Goal: Find specific page/section: Find specific page/section

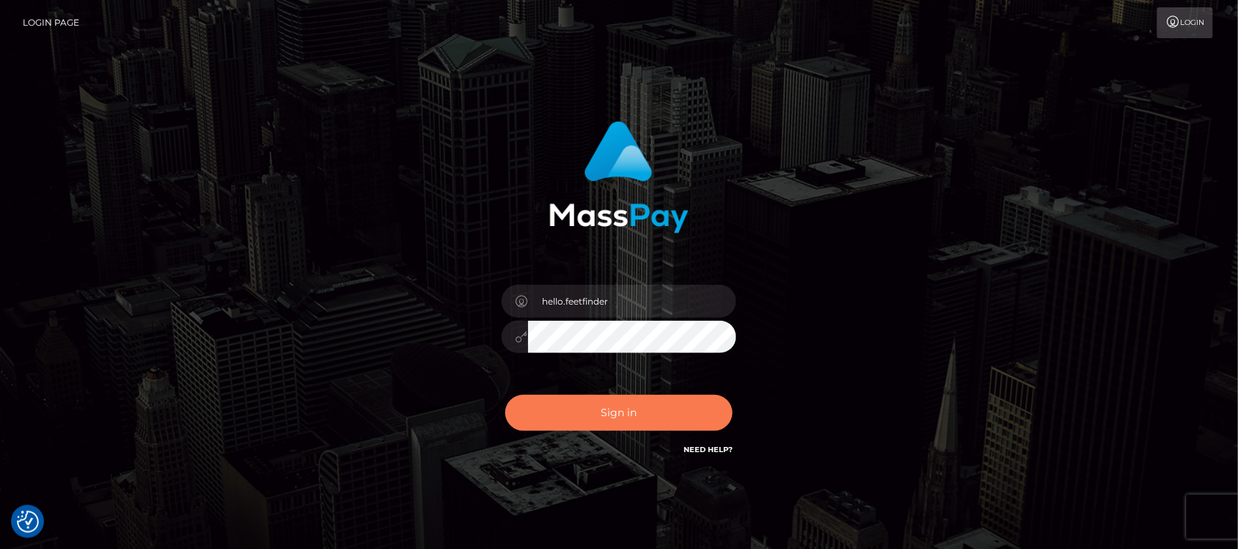
drag, startPoint x: 589, startPoint y: 412, endPoint x: 573, endPoint y: 402, distance: 18.7
click at [589, 411] on button "Sign in" at bounding box center [618, 413] width 227 height 36
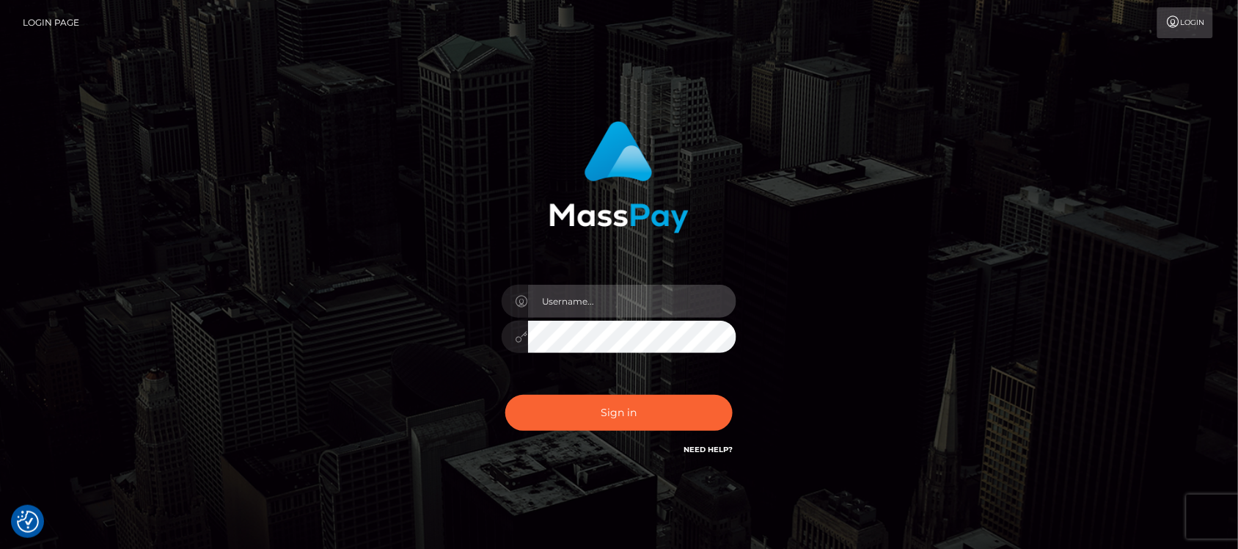
type input "hello.feetfinder"
click at [625, 299] on input "hello.feetfinder" at bounding box center [632, 301] width 208 height 33
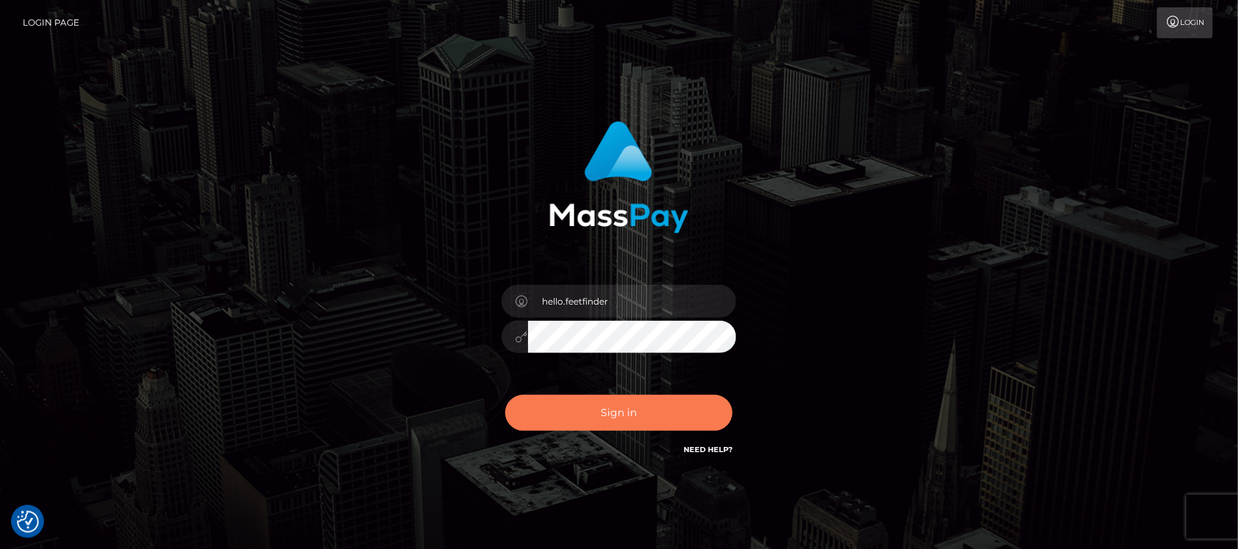
click at [631, 401] on button "Sign in" at bounding box center [618, 413] width 227 height 36
type input "hello.feetfinder"
click at [633, 423] on button "Sign in" at bounding box center [618, 413] width 227 height 36
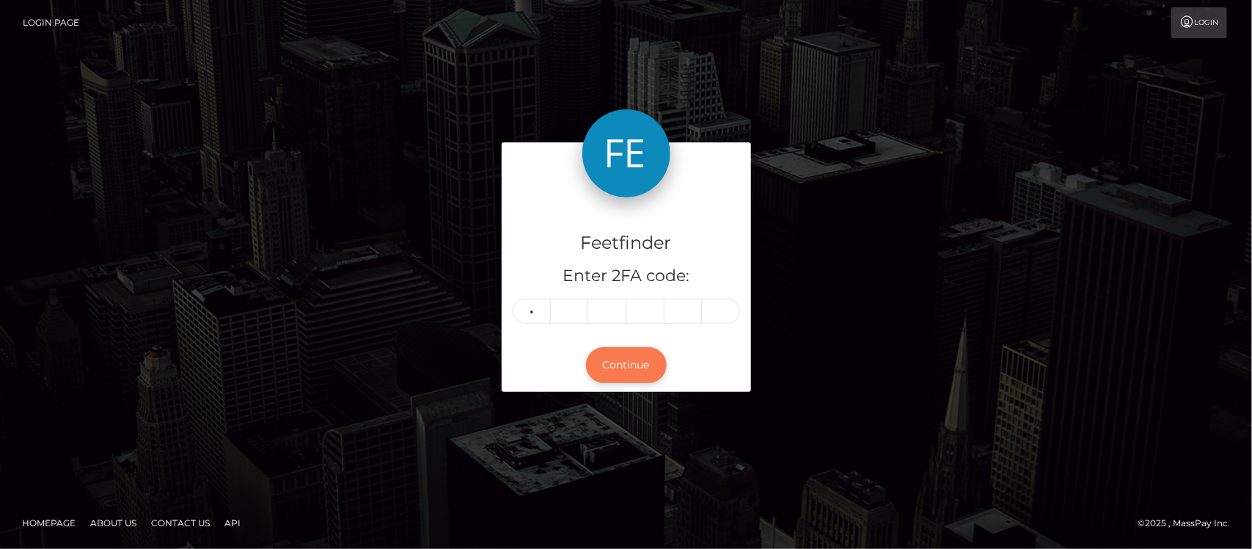
type input "2"
type input "3"
type input "2"
type input "8"
type input "6"
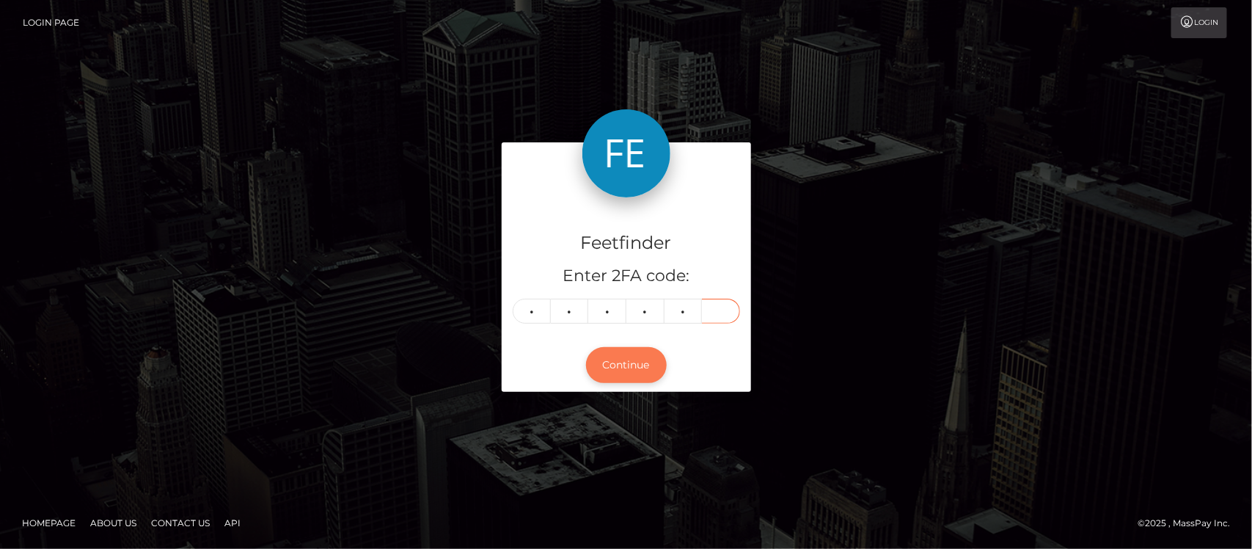
type input "1"
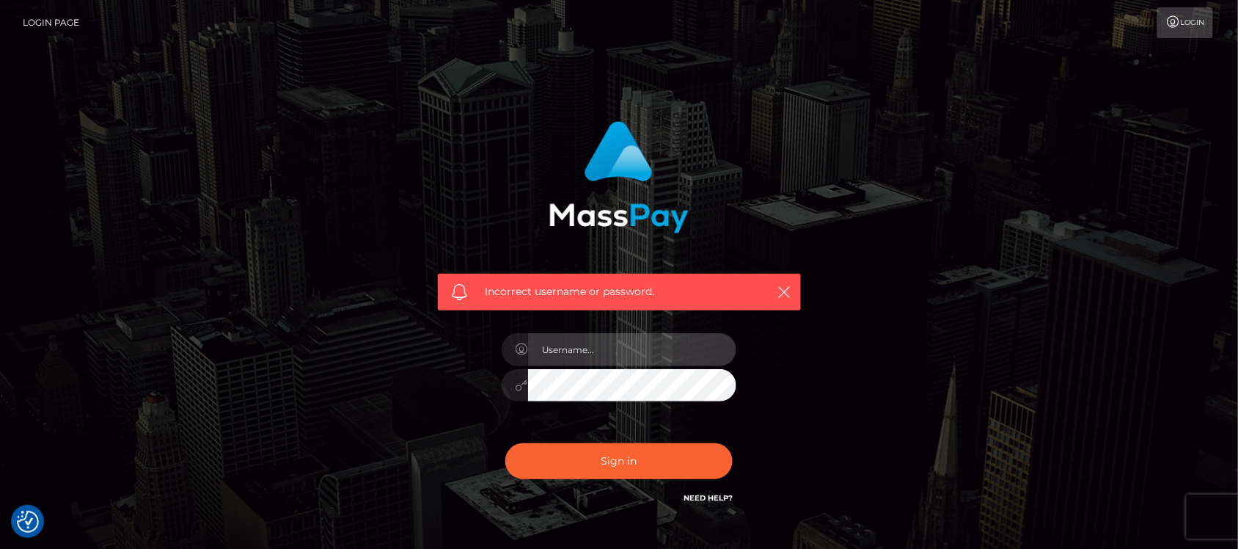
type input "hello.feetfinder"
drag, startPoint x: 631, startPoint y: 346, endPoint x: 638, endPoint y: 354, distance: 10.4
click at [631, 346] on input "hello.feetfinder" at bounding box center [632, 349] width 208 height 33
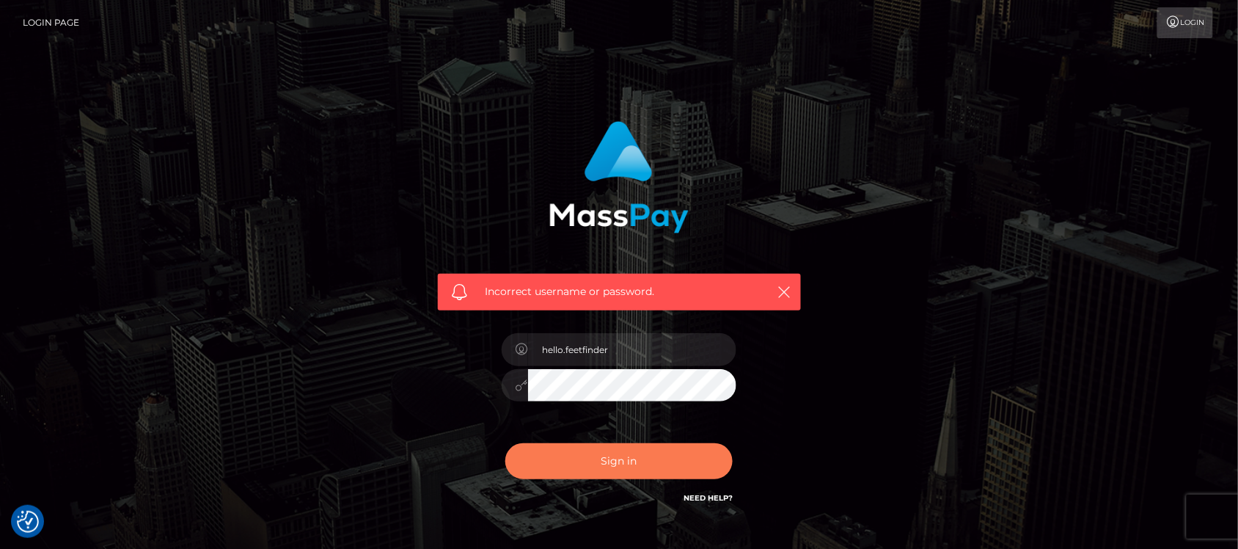
click at [650, 470] on button "Sign in" at bounding box center [618, 461] width 227 height 36
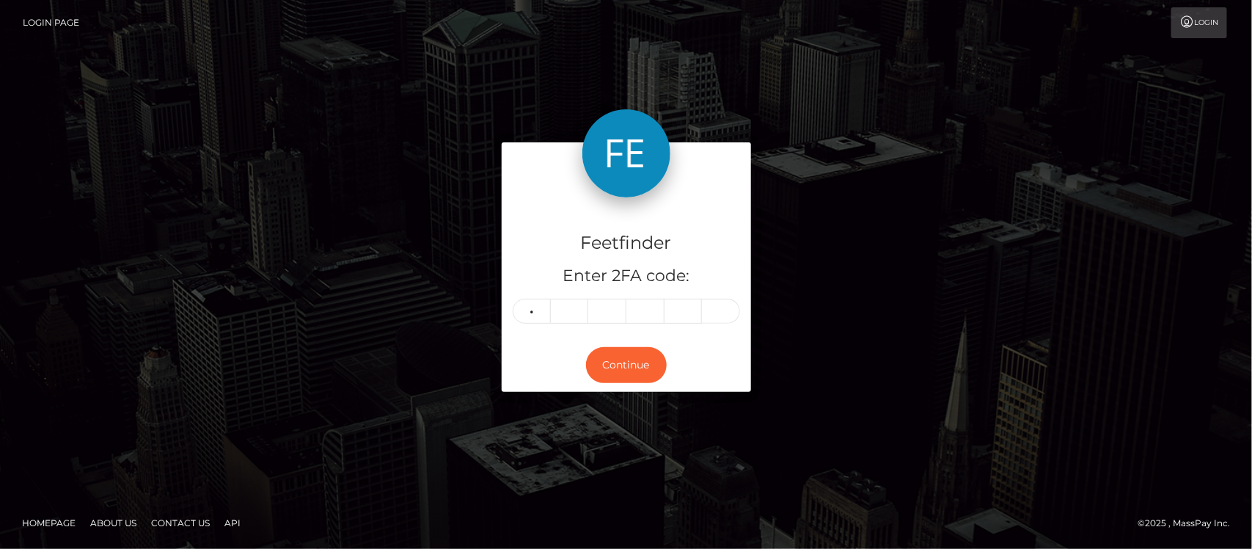
type input "3"
type input "2"
type input "3"
type input "8"
type input "6"
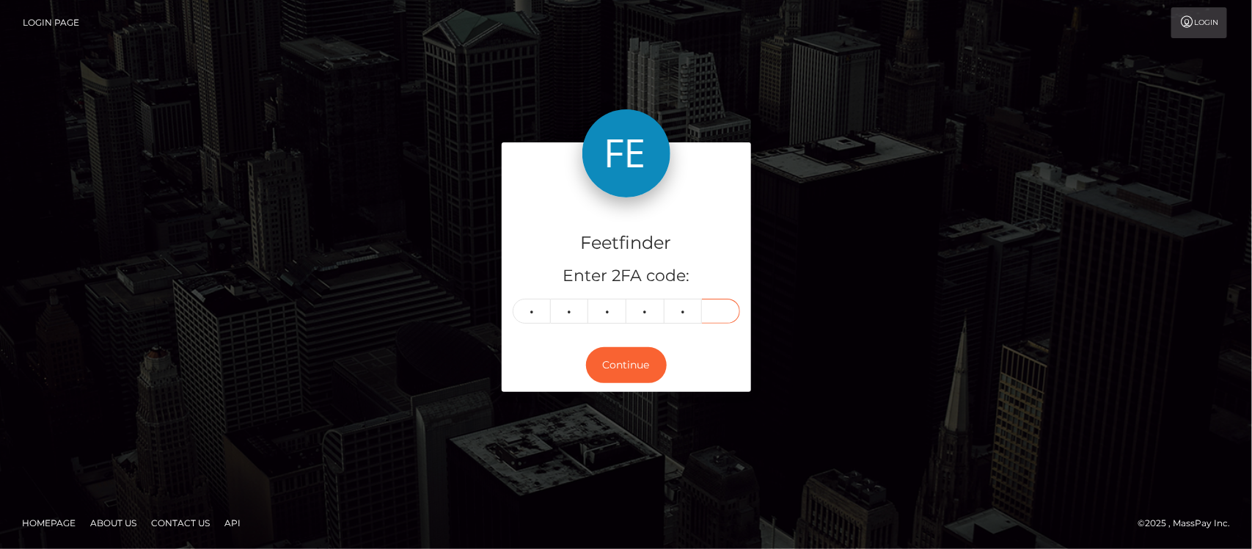
type input "1"
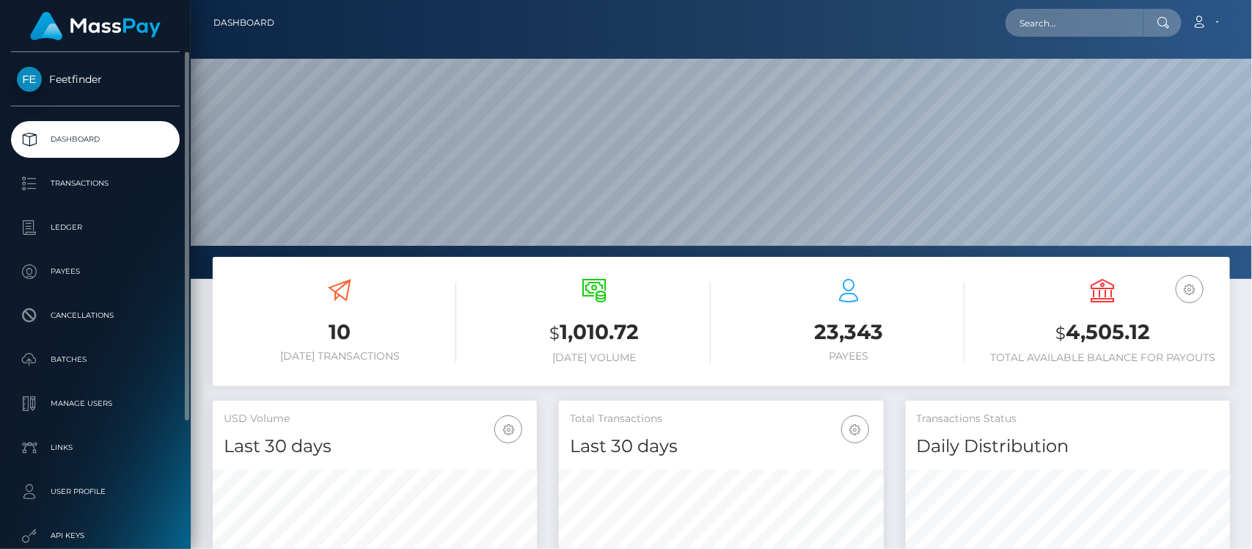
scroll to position [259, 324]
click at [67, 274] on p "Payees" at bounding box center [95, 271] width 157 height 22
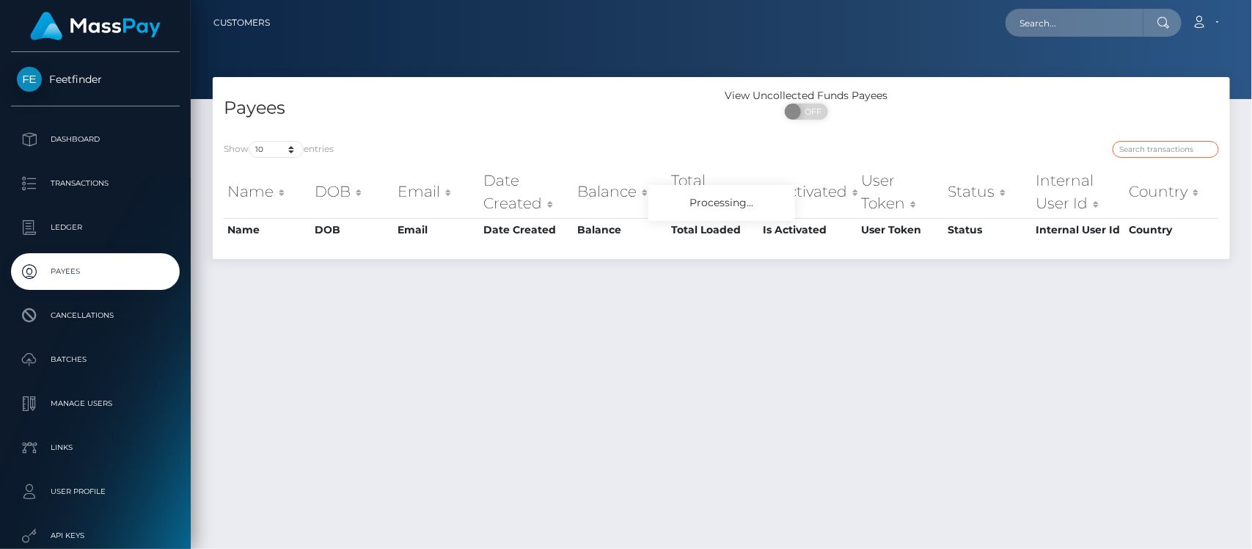
click at [1159, 147] on input "search" at bounding box center [1166, 149] width 106 height 17
drag, startPoint x: 1159, startPoint y: 147, endPoint x: 1179, endPoint y: 159, distance: 23.4
click at [1161, 147] on input "search" at bounding box center [1166, 149] width 106 height 17
paste input "053980ed-7ad2-11f0-8023-0266f44cc279"
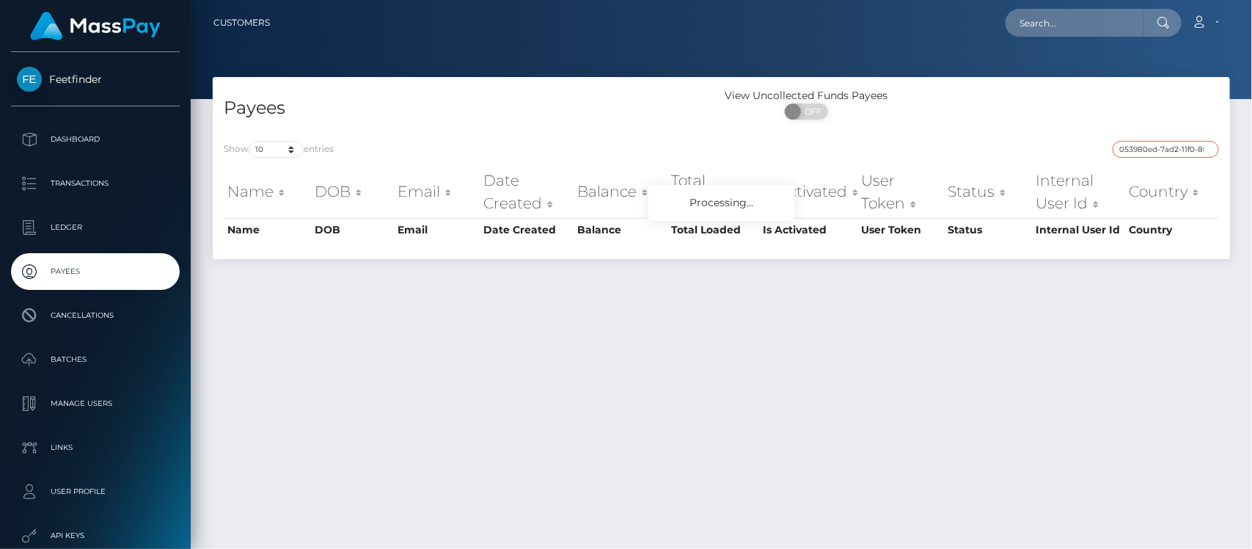
scroll to position [0, 67]
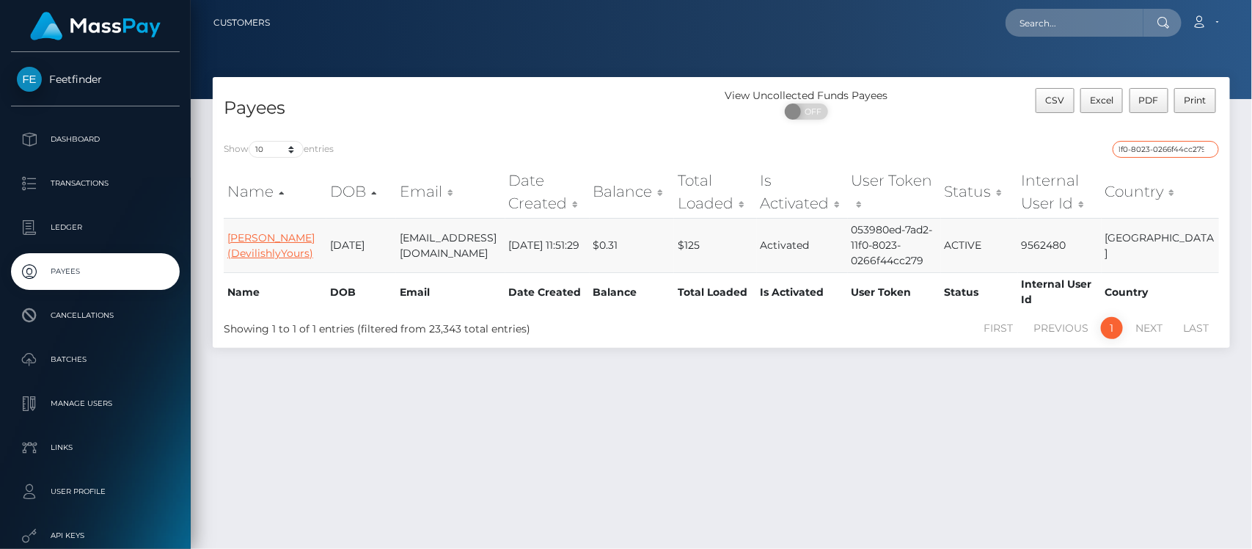
type input "053980ed-7ad2-11f0-8023-0266f44cc279"
click at [255, 244] on link "Alexandra Cojocaru (DevilishlyYours)" at bounding box center [270, 245] width 87 height 29
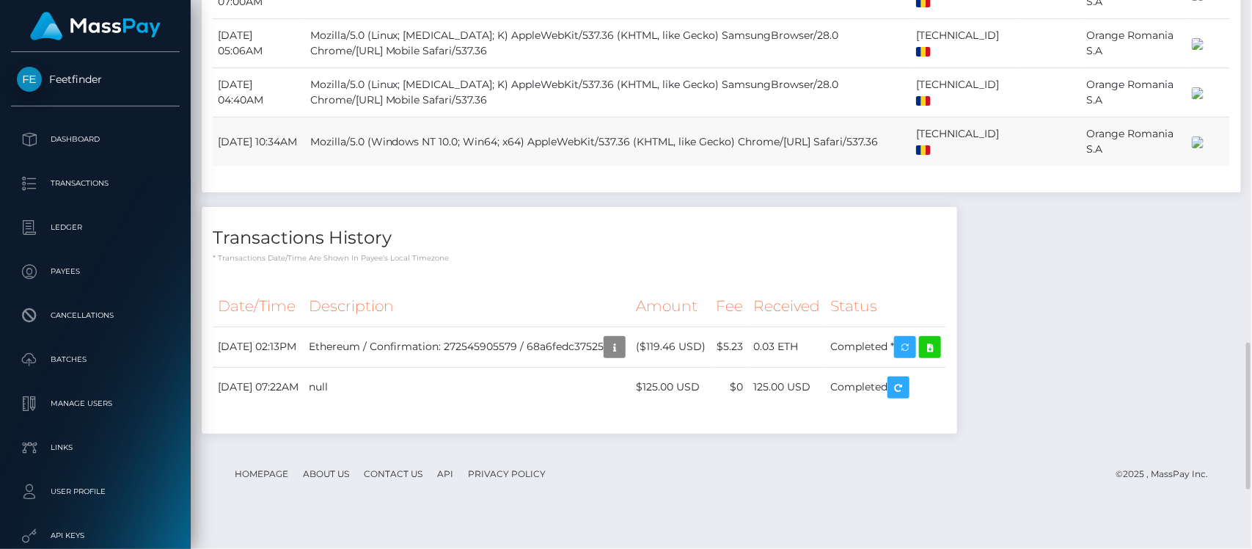
scroll to position [1506, 0]
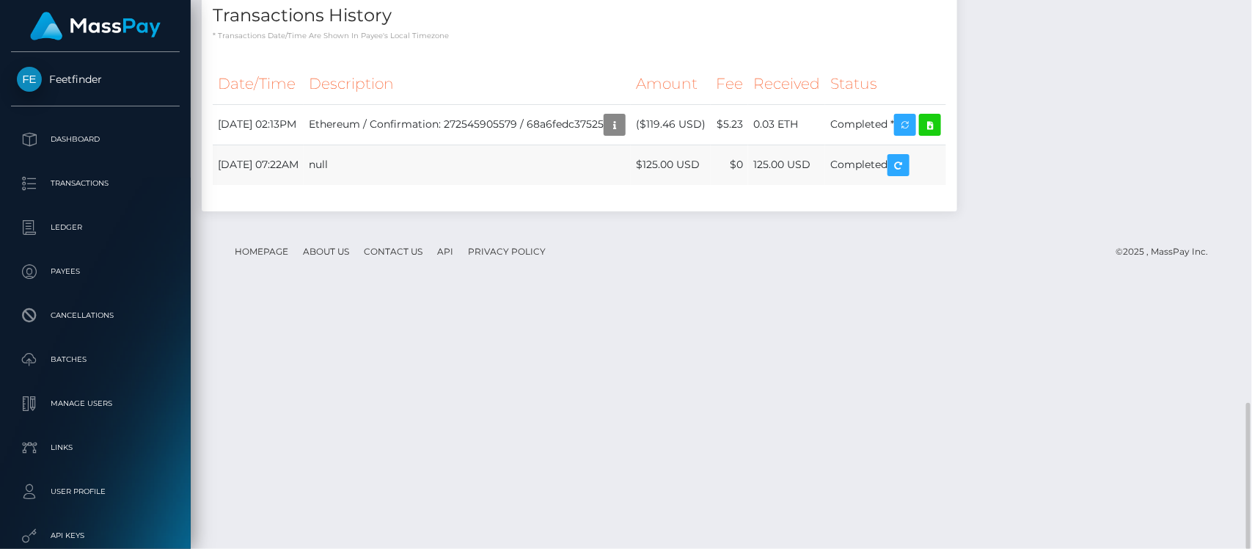
click at [511, 185] on td "null" at bounding box center [467, 165] width 327 height 40
